Goal: Task Accomplishment & Management: Manage account settings

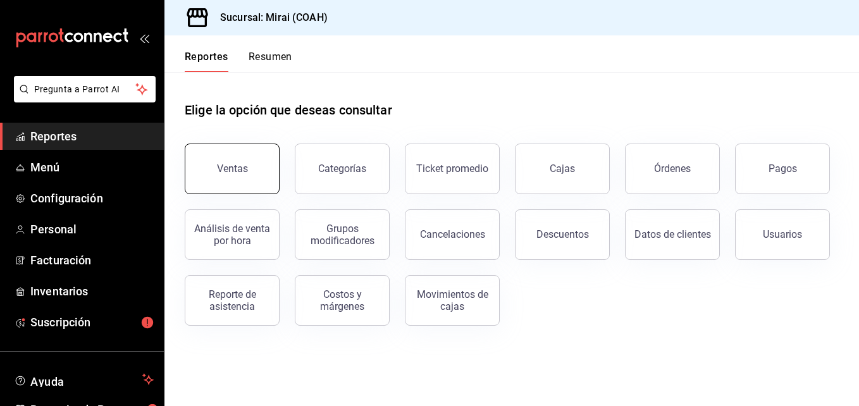
click at [250, 166] on button "Ventas" at bounding box center [232, 169] width 95 height 51
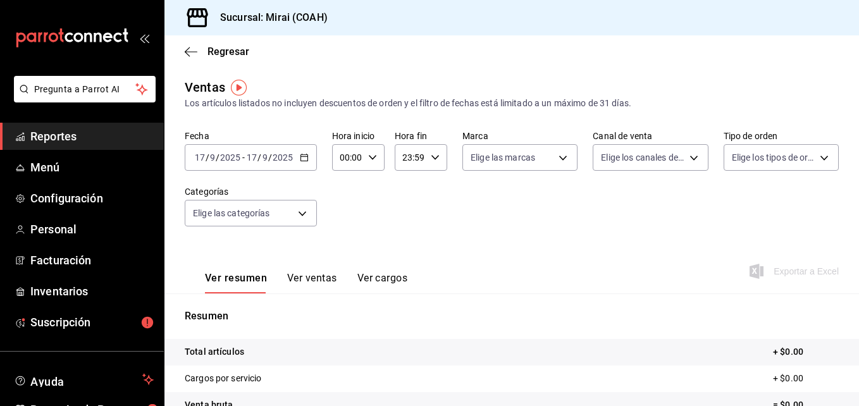
click at [302, 159] on icon "button" at bounding box center [304, 157] width 9 height 9
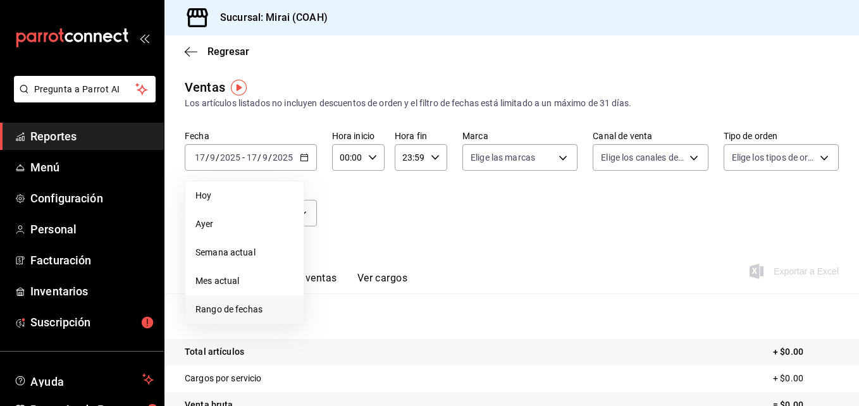
click at [223, 315] on span "Rango de fechas" at bounding box center [244, 309] width 98 height 13
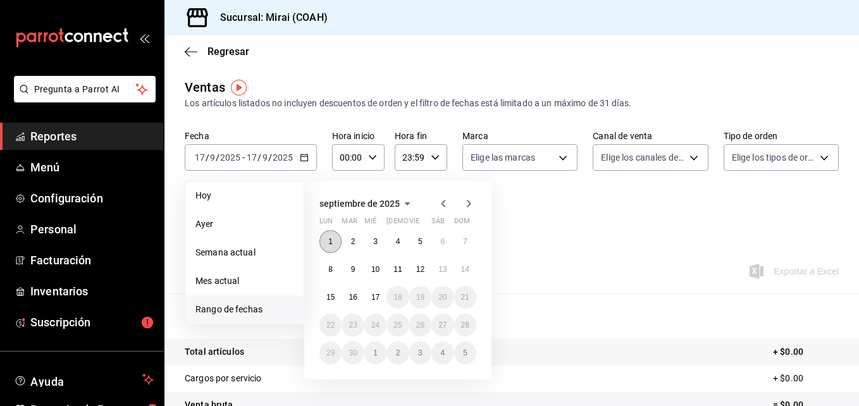
click at [330, 239] on abbr "1" at bounding box center [330, 241] width 4 height 9
click at [375, 297] on abbr "17" at bounding box center [375, 297] width 8 height 9
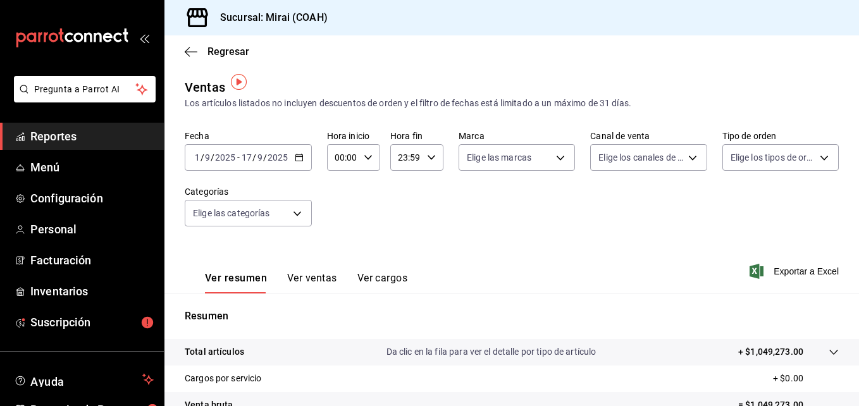
scroll to position [200, 0]
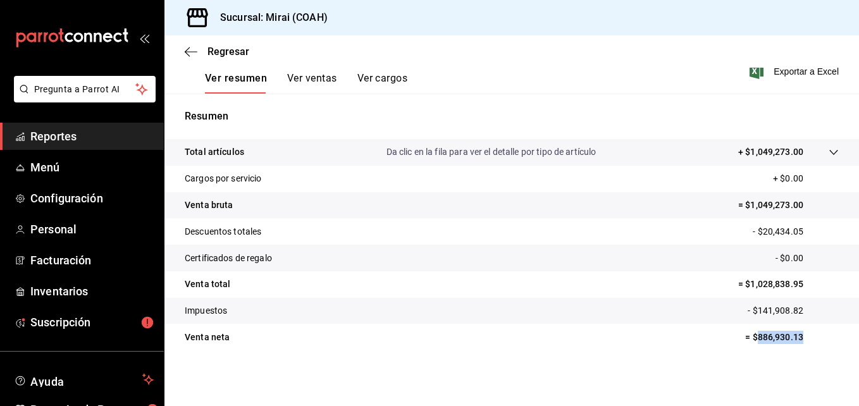
drag, startPoint x: 748, startPoint y: 337, endPoint x: 797, endPoint y: 344, distance: 48.5
click at [797, 344] on p "= $886,930.13" at bounding box center [792, 337] width 94 height 13
copy p "886,930.13"
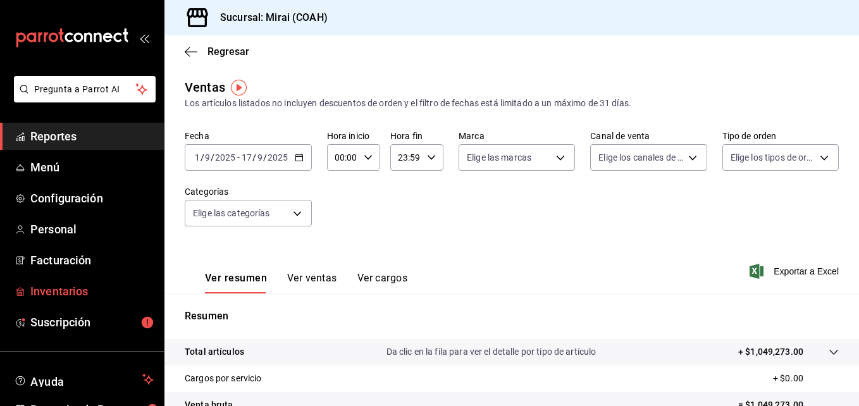
click at [65, 287] on span "Inventarios" at bounding box center [91, 291] width 123 height 17
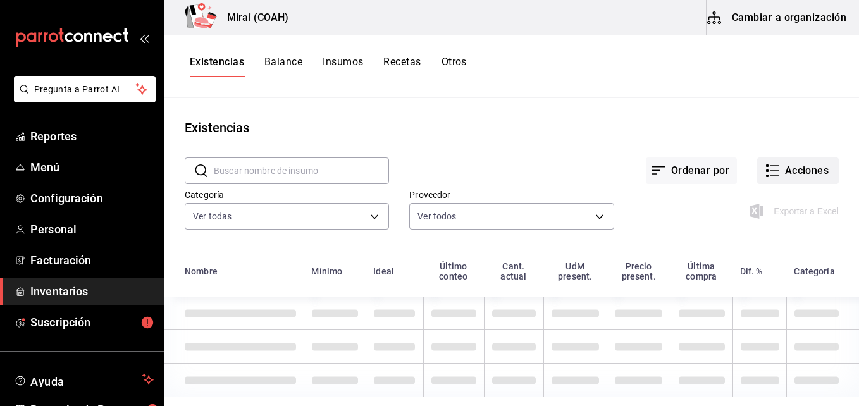
click at [804, 173] on button "Acciones" at bounding box center [798, 171] width 82 height 27
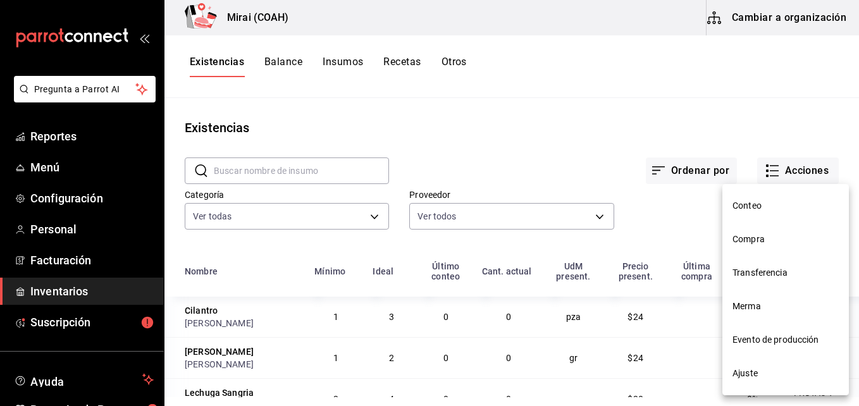
click at [741, 238] on span "Compra" at bounding box center [786, 239] width 106 height 13
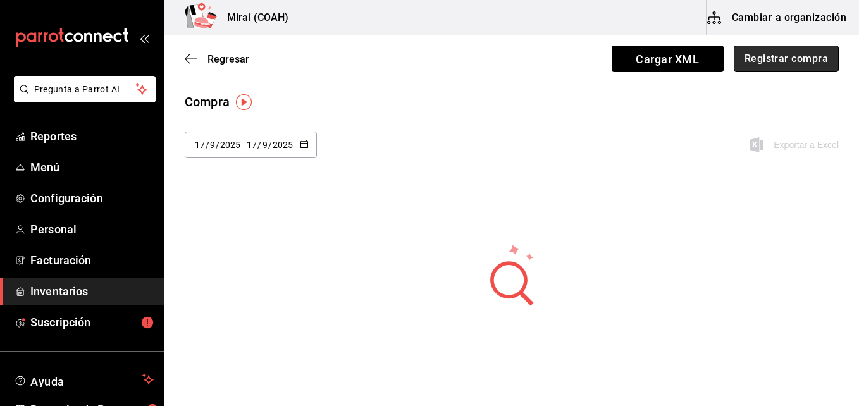
click at [801, 54] on button "Registrar compra" at bounding box center [786, 59] width 105 height 27
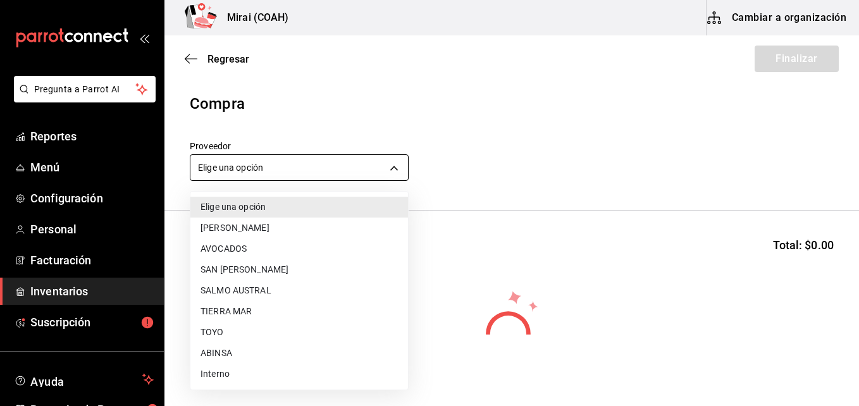
click at [287, 173] on body "Pregunta a Parrot AI Reportes Menú Configuración Personal Facturación Inventari…" at bounding box center [429, 167] width 859 height 335
click at [221, 264] on li "SAN [PERSON_NAME]" at bounding box center [299, 269] width 218 height 21
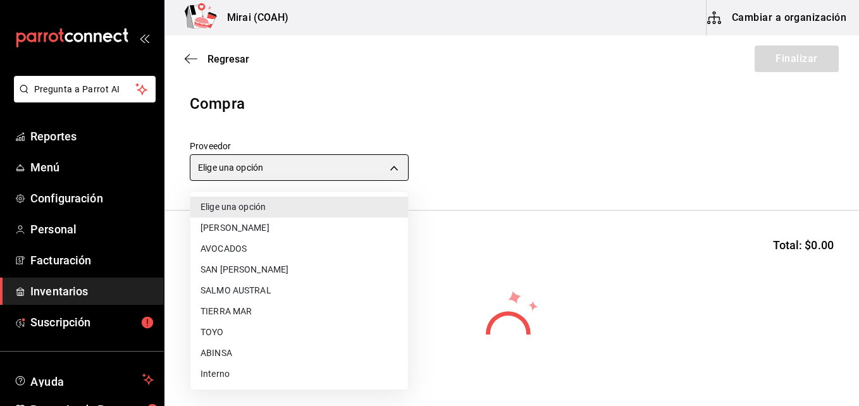
type input "e55419f6-9af1-4385-aa6b-a19422ceae56"
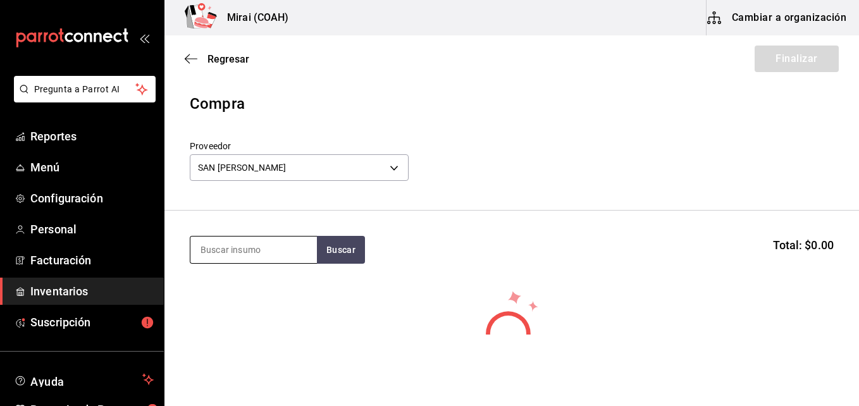
click at [220, 249] on input at bounding box center [253, 250] width 127 height 27
type input "CAÑ"
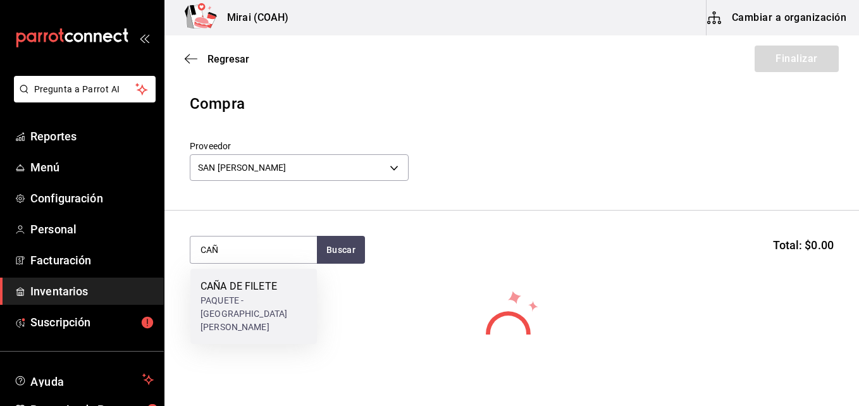
click at [235, 310] on div "CAÑA DE FILETE PAQUETE - SAN [PERSON_NAME]" at bounding box center [253, 306] width 127 height 75
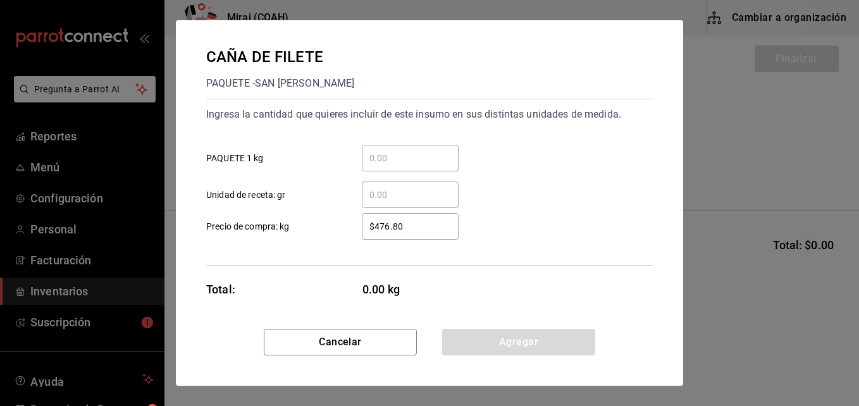
click at [423, 163] on input "​ PAQUETE 1 kg" at bounding box center [410, 158] width 97 height 15
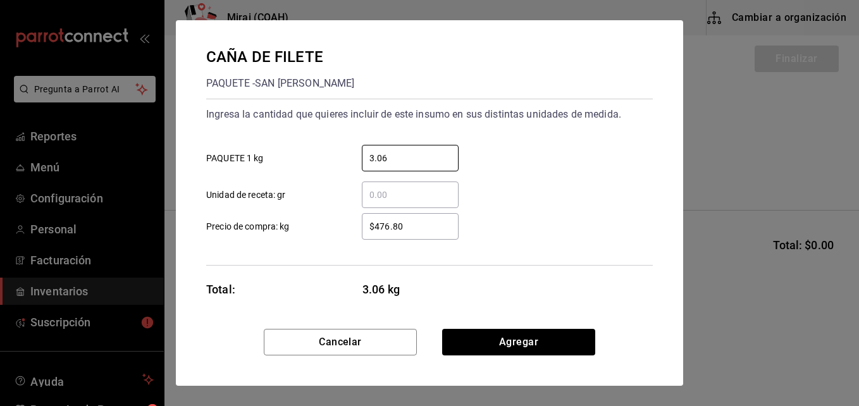
type input "3.06"
click at [398, 225] on input "$476.80" at bounding box center [410, 226] width 97 height 15
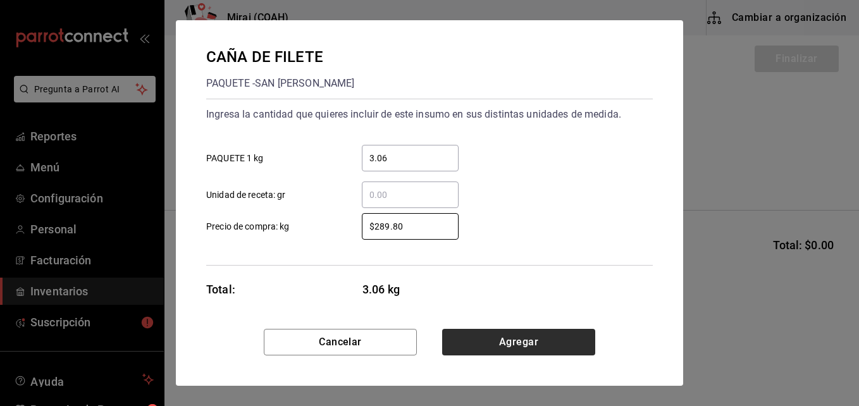
type input "$289.80"
click at [498, 348] on button "Agregar" at bounding box center [518, 342] width 153 height 27
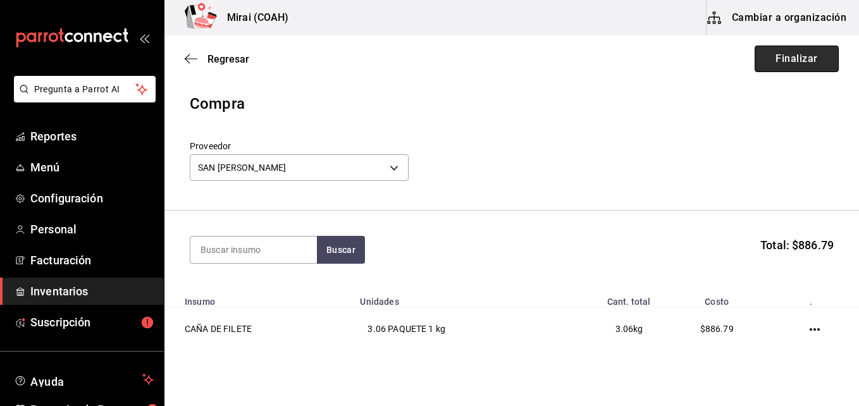
click at [786, 59] on button "Finalizar" at bounding box center [797, 59] width 84 height 27
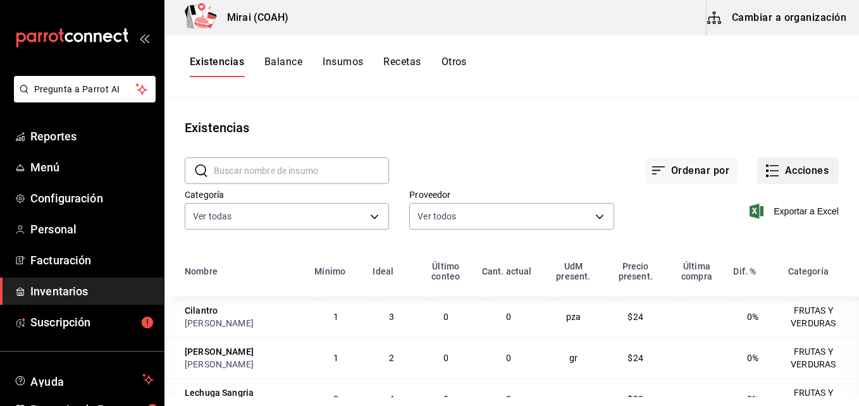
click at [781, 172] on button "Acciones" at bounding box center [798, 171] width 82 height 27
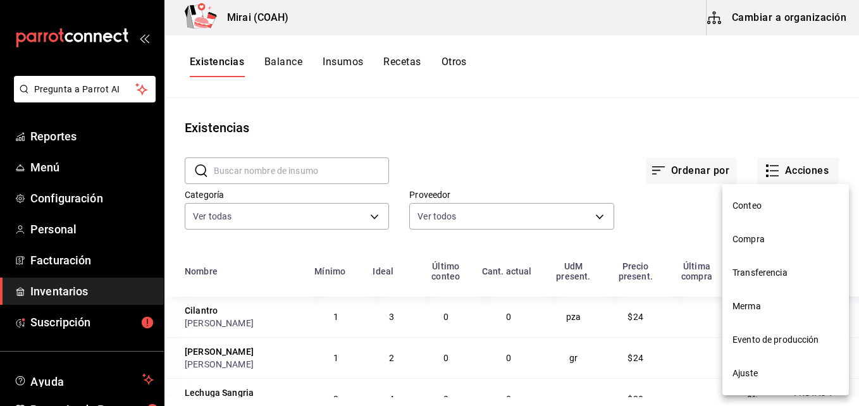
click at [773, 238] on span "Compra" at bounding box center [786, 239] width 106 height 13
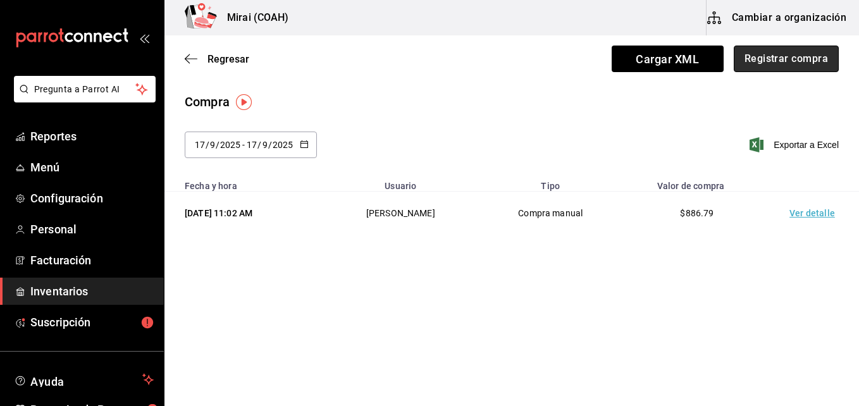
click at [762, 65] on button "Registrar compra" at bounding box center [786, 59] width 105 height 27
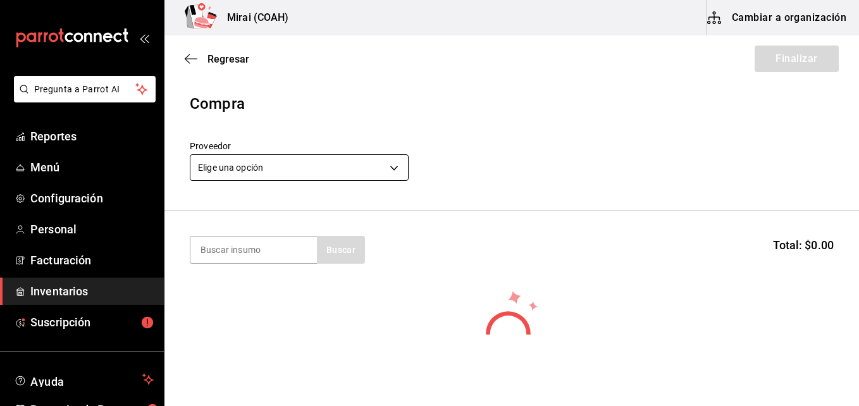
click at [277, 168] on body "Pregunta a Parrot AI Reportes Menú Configuración Personal Facturación Inventari…" at bounding box center [429, 167] width 859 height 335
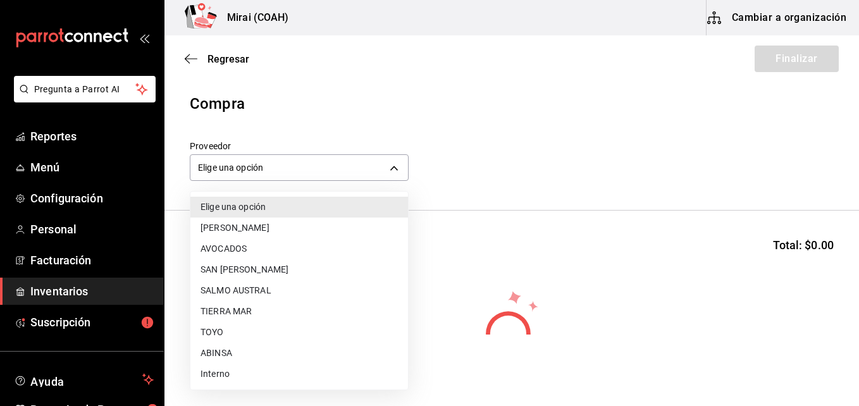
click at [239, 312] on li "TIERRA MAR" at bounding box center [299, 311] width 218 height 21
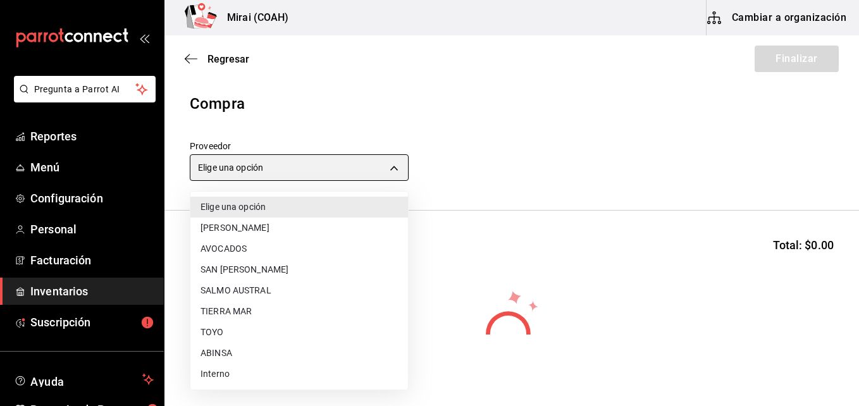
type input "20a076f1-9714-4ab4-b31b-6e7bc2bbdfc4"
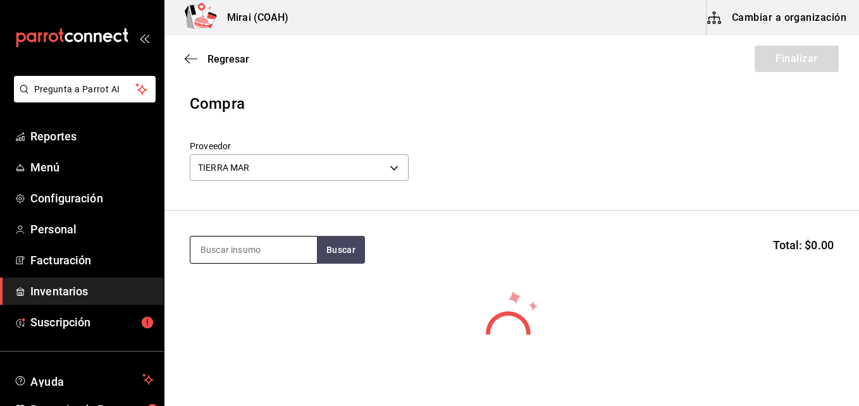
click at [234, 249] on input at bounding box center [253, 250] width 127 height 27
type input "CAM"
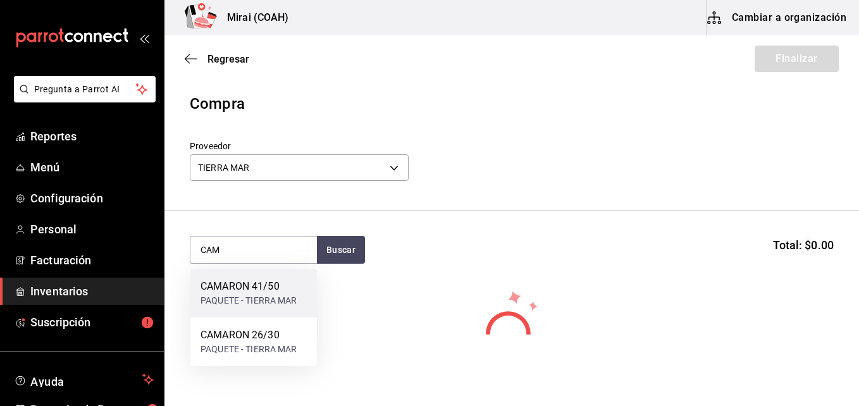
click at [242, 288] on div "CAMARON 41/50" at bounding box center [249, 286] width 97 height 15
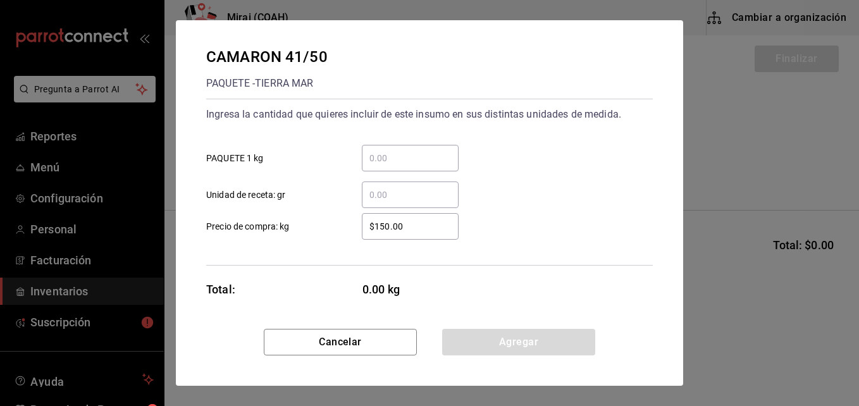
click at [430, 155] on input "​ PAQUETE 1 kg" at bounding box center [410, 158] width 97 height 15
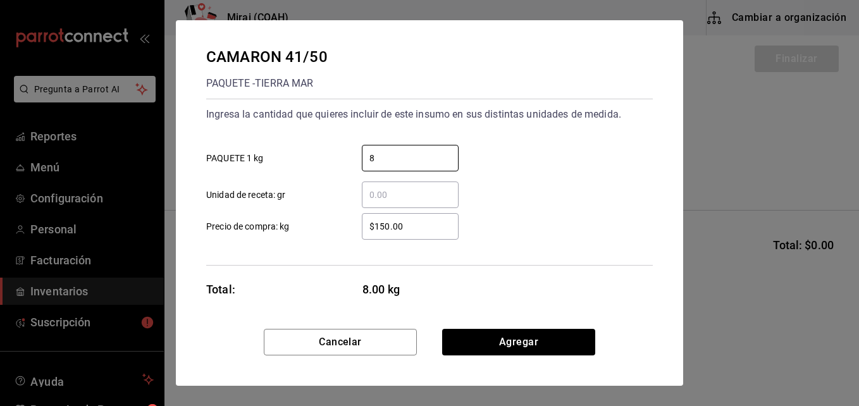
type input "8"
click at [382, 225] on input "$150.00" at bounding box center [410, 226] width 97 height 15
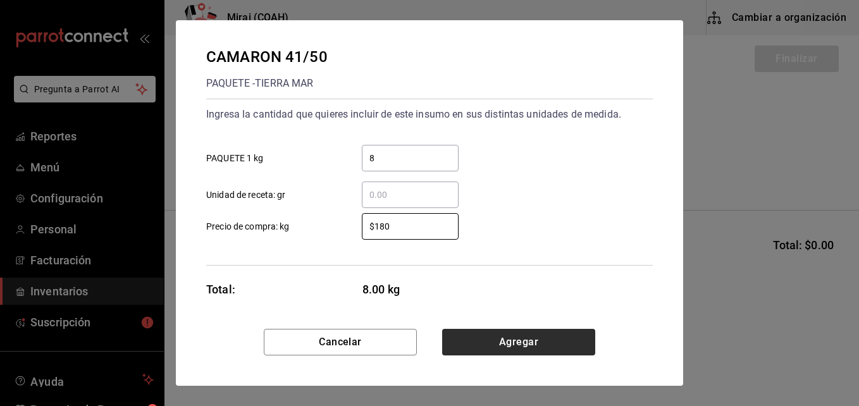
type input "$180"
click at [512, 340] on button "Agregar" at bounding box center [518, 342] width 153 height 27
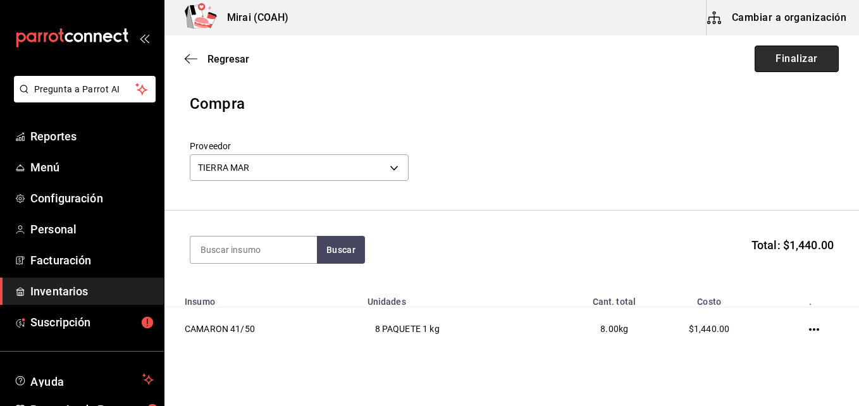
click at [774, 56] on button "Finalizar" at bounding box center [797, 59] width 84 height 27
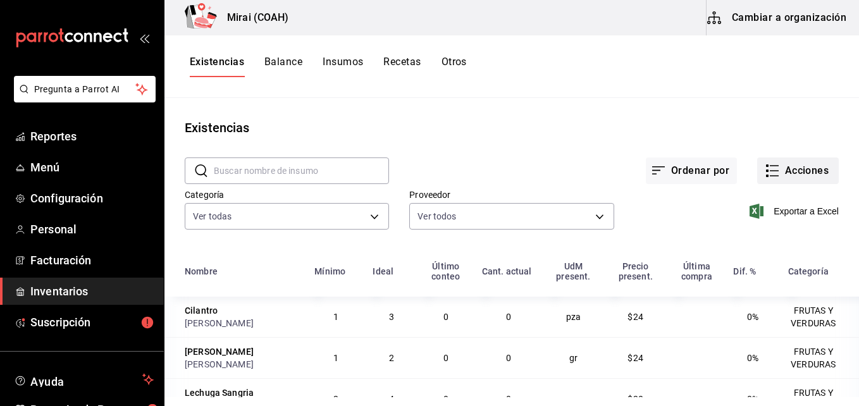
click at [785, 170] on button "Acciones" at bounding box center [798, 171] width 82 height 27
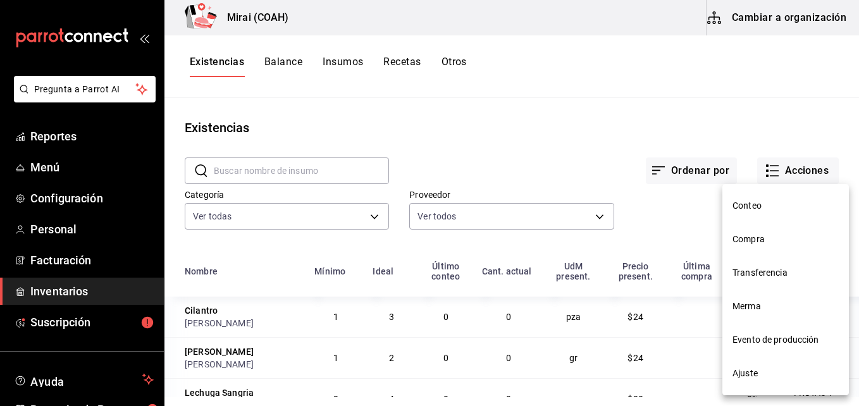
click at [757, 238] on span "Compra" at bounding box center [786, 239] width 106 height 13
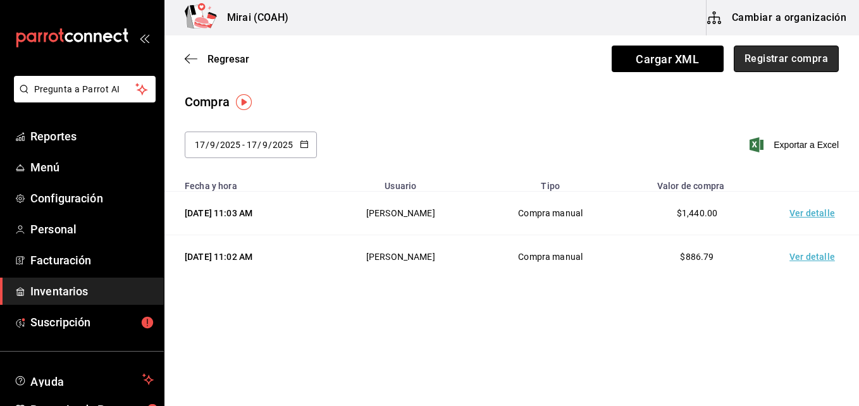
click at [812, 64] on button "Registrar compra" at bounding box center [786, 59] width 105 height 27
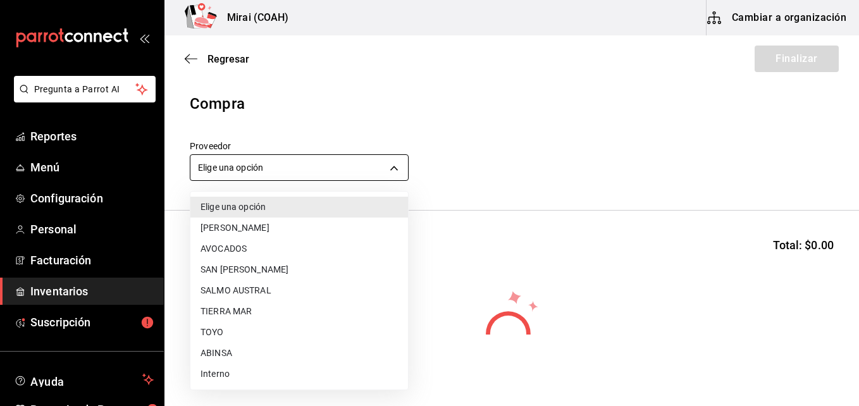
click at [247, 166] on body "Pregunta a Parrot AI Reportes Menú Configuración Personal Facturación Inventari…" at bounding box center [429, 167] width 859 height 335
click at [213, 359] on li "ABINSA" at bounding box center [299, 353] width 218 height 21
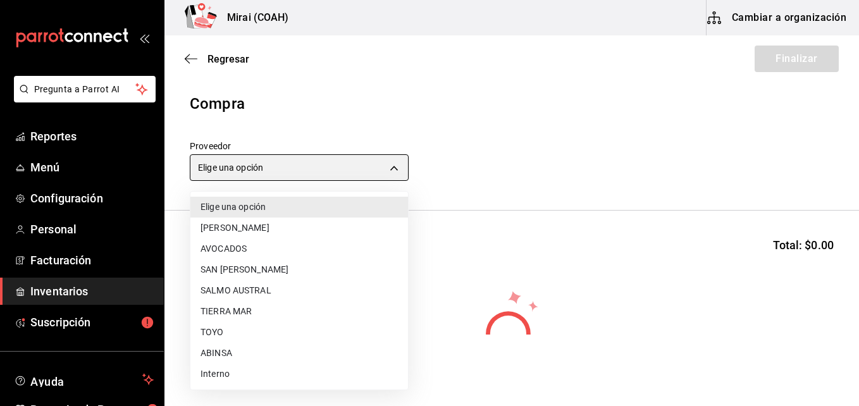
type input "3088cbcc-2f09-4efe-a8f3-8089b11bff24"
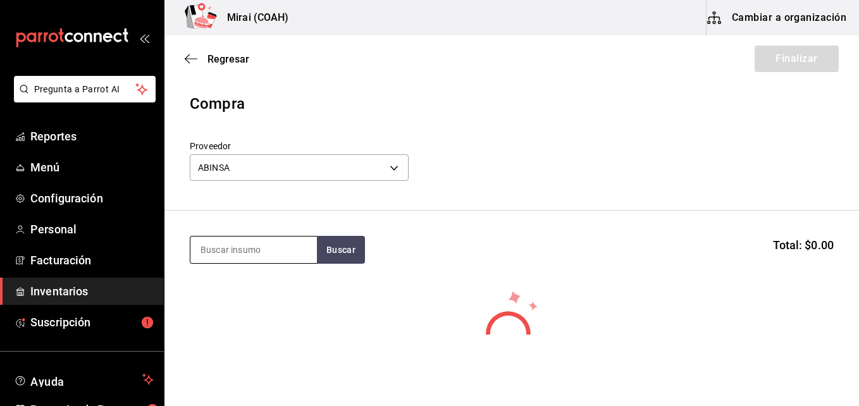
click at [220, 252] on input at bounding box center [253, 250] width 127 height 27
type input "POLL"
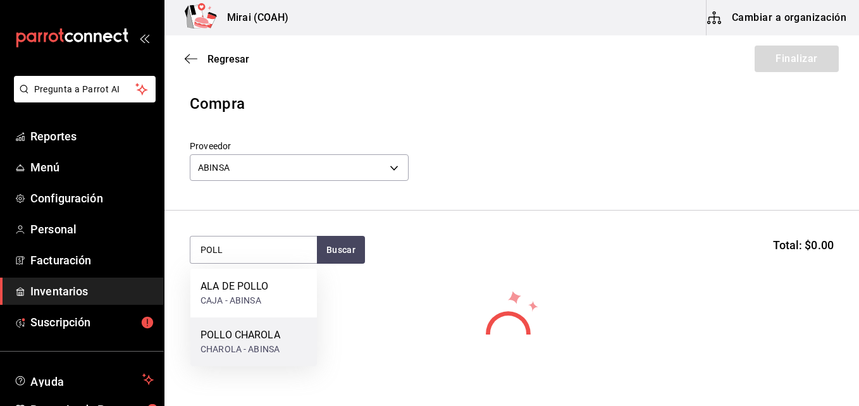
click at [233, 338] on div "POLLO CHAROLA" at bounding box center [241, 335] width 80 height 15
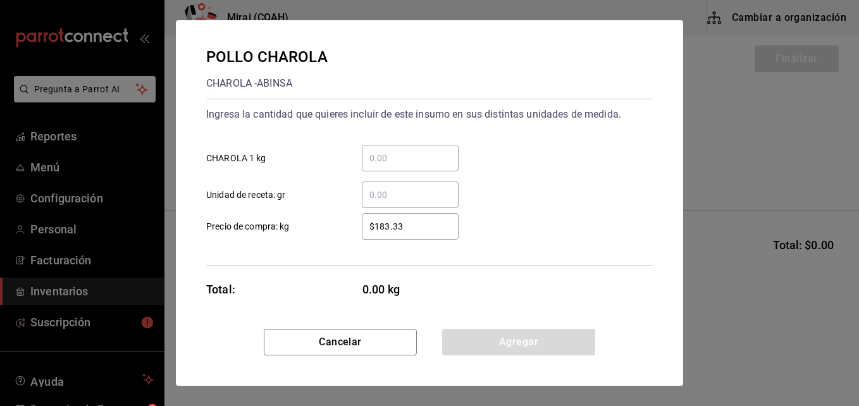
click at [379, 165] on input "​ CHAROLA 1 kg" at bounding box center [410, 158] width 97 height 15
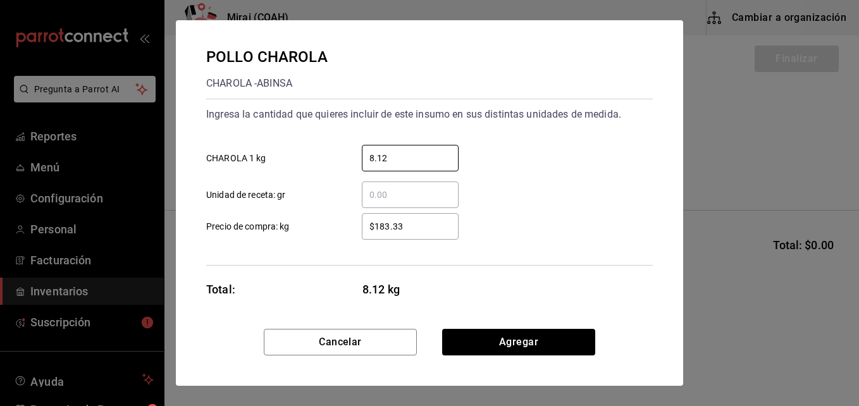
type input "8.12"
click at [404, 228] on input "$183.33" at bounding box center [410, 226] width 97 height 15
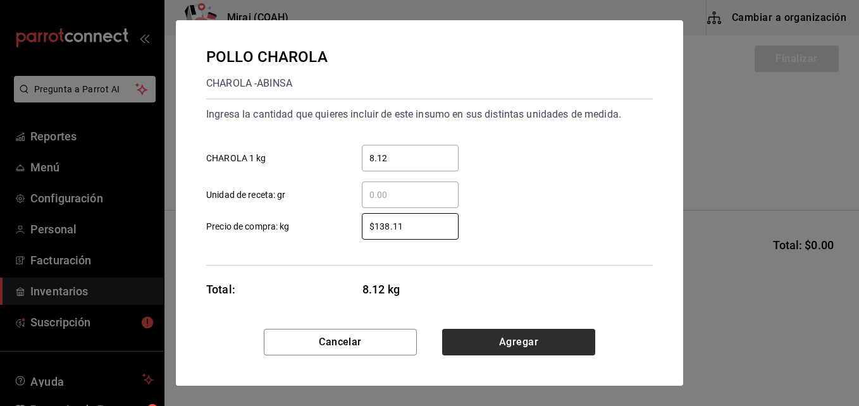
type input "$138.11"
click at [500, 339] on button "Agregar" at bounding box center [518, 342] width 153 height 27
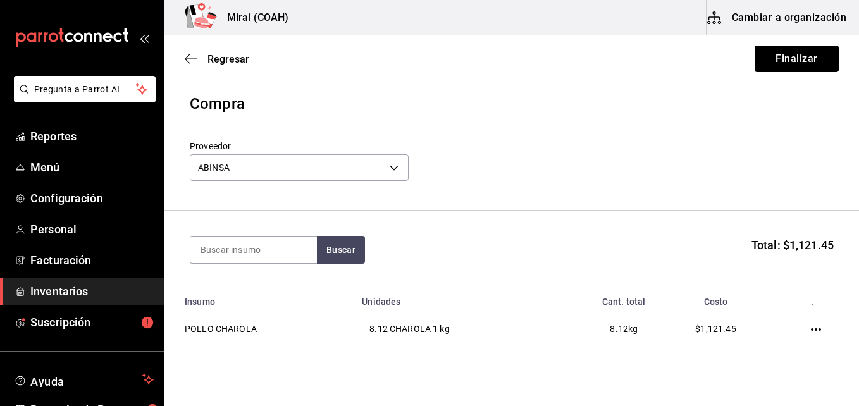
click at [260, 264] on section "Buscar Total: $1,121.45" at bounding box center [511, 250] width 695 height 78
click at [242, 246] on input at bounding box center [253, 250] width 127 height 27
type input "NUGG"
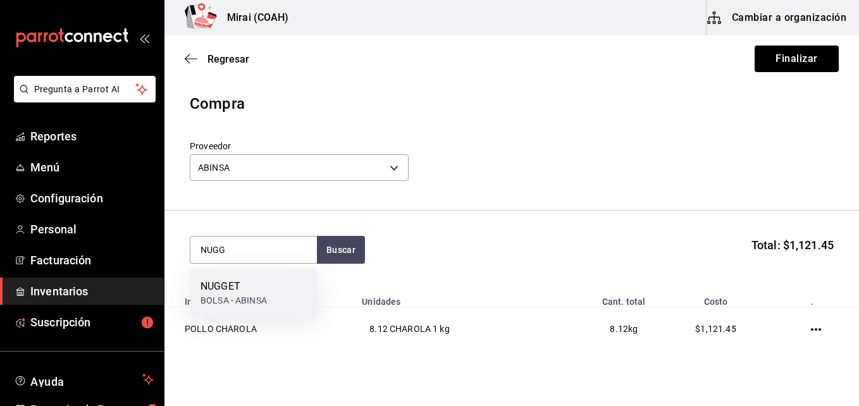
click at [257, 290] on div "NUGGET" at bounding box center [234, 286] width 66 height 15
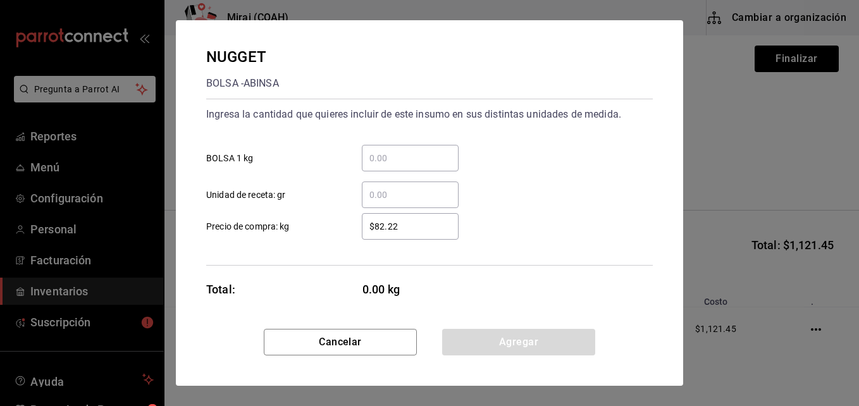
click at [411, 163] on input "​ BOLSA 1 kg" at bounding box center [410, 158] width 97 height 15
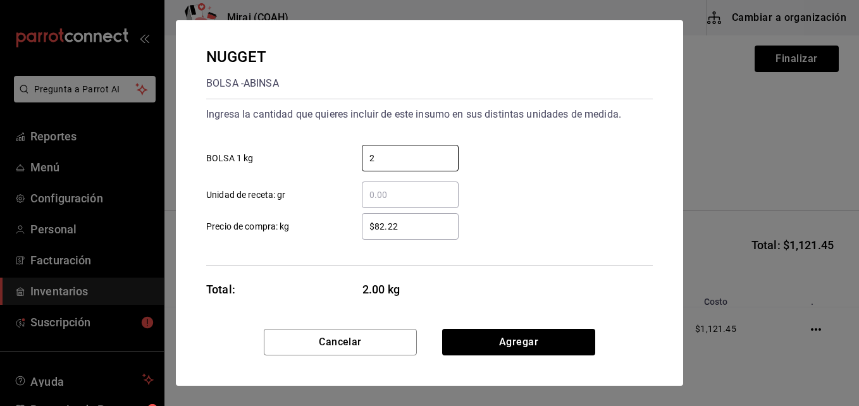
type input "2"
click at [378, 193] on input "​ Unidad de receta: gr" at bounding box center [410, 194] width 97 height 15
click at [401, 229] on input "$82.22" at bounding box center [410, 226] width 97 height 15
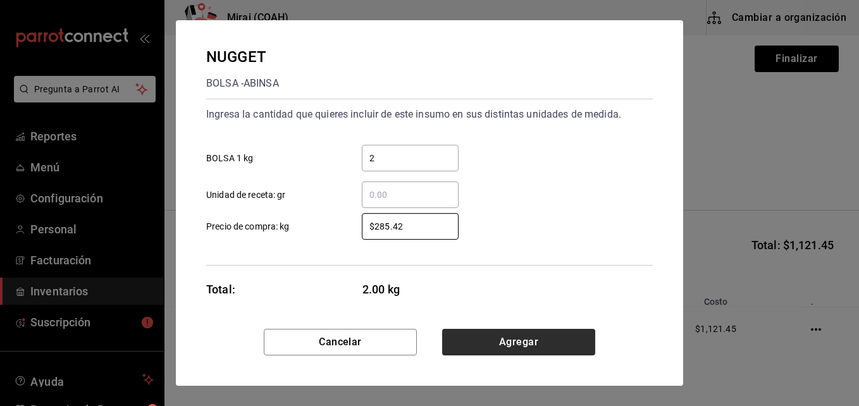
type input "$285.42"
click at [475, 347] on button "Agregar" at bounding box center [518, 342] width 153 height 27
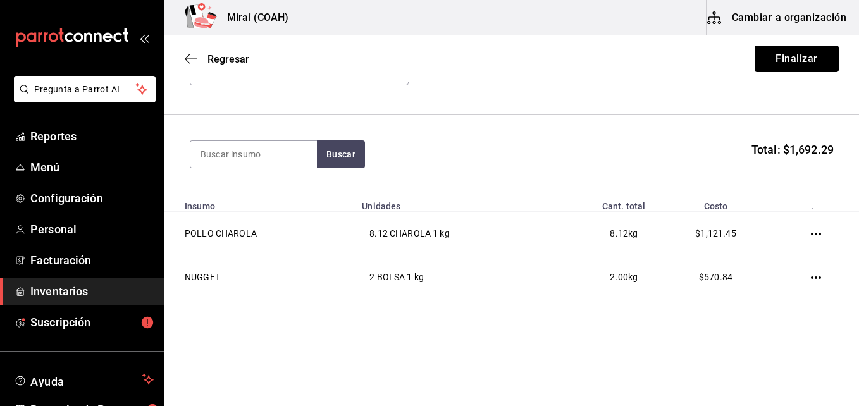
scroll to position [101, 0]
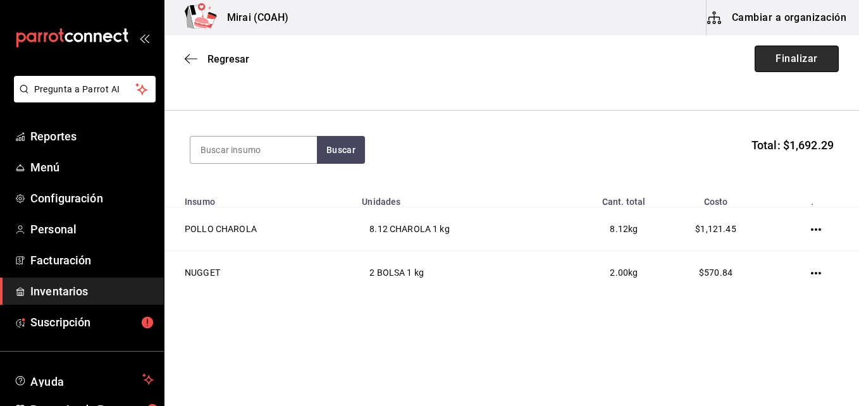
click at [814, 58] on button "Finalizar" at bounding box center [797, 59] width 84 height 27
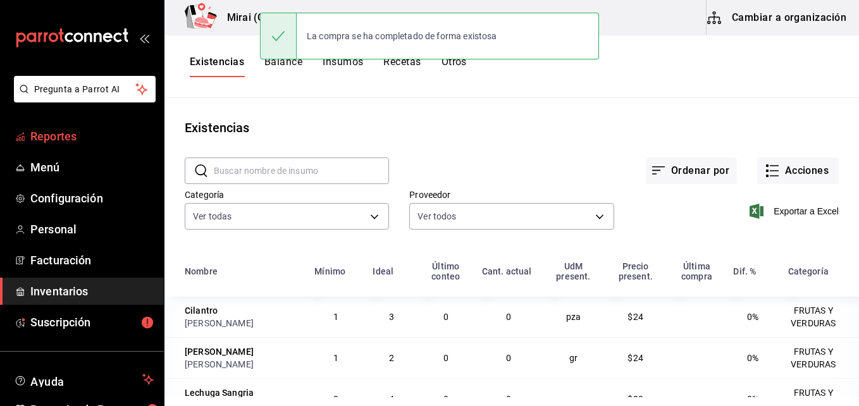
click at [49, 137] on span "Reportes" at bounding box center [91, 136] width 123 height 17
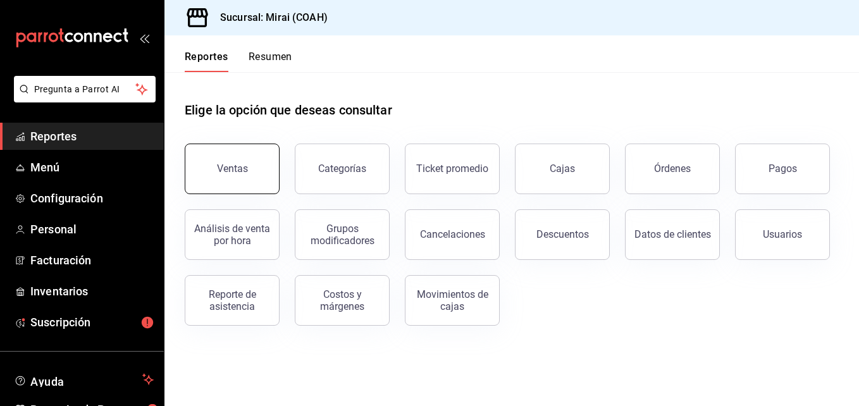
click at [270, 172] on button "Ventas" at bounding box center [232, 169] width 95 height 51
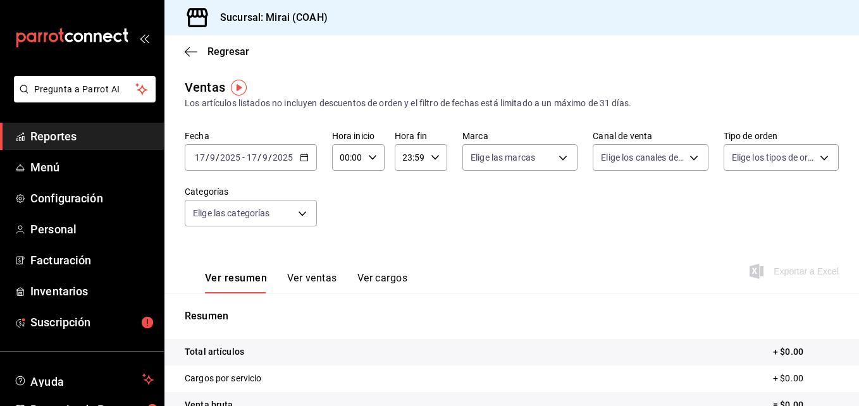
click at [303, 159] on icon "button" at bounding box center [304, 157] width 9 height 9
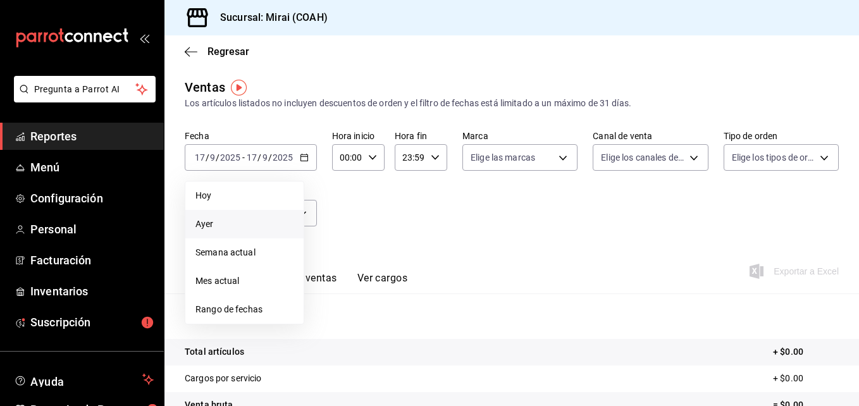
click at [228, 225] on span "Ayer" at bounding box center [244, 224] width 98 height 13
